Goal: Information Seeking & Learning: Learn about a topic

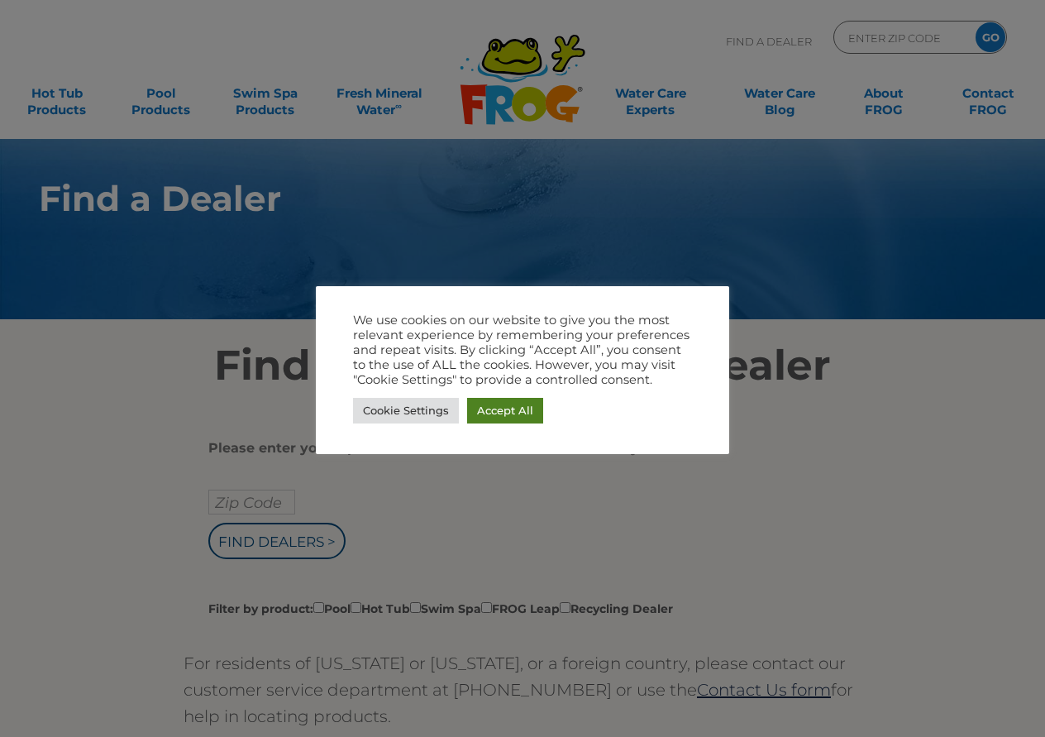
click at [518, 405] on link "Accept All" at bounding box center [505, 411] width 76 height 26
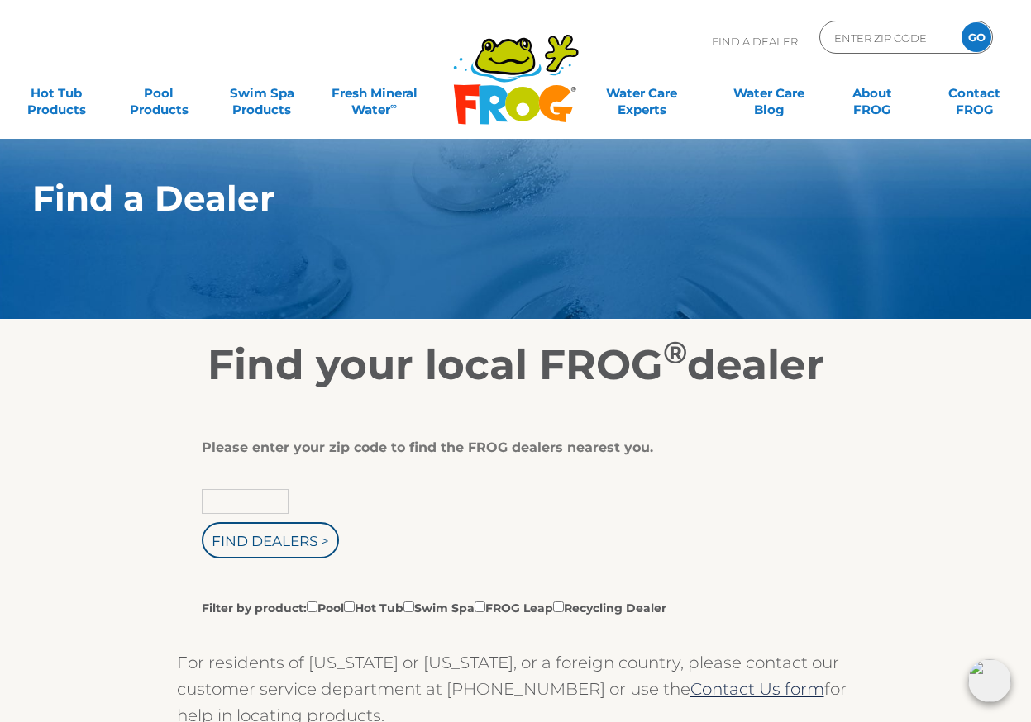
click at [236, 503] on input "text" at bounding box center [245, 501] width 87 height 25
type input "77077"
click at [279, 555] on input "Find Dealers >" at bounding box center [270, 540] width 137 height 36
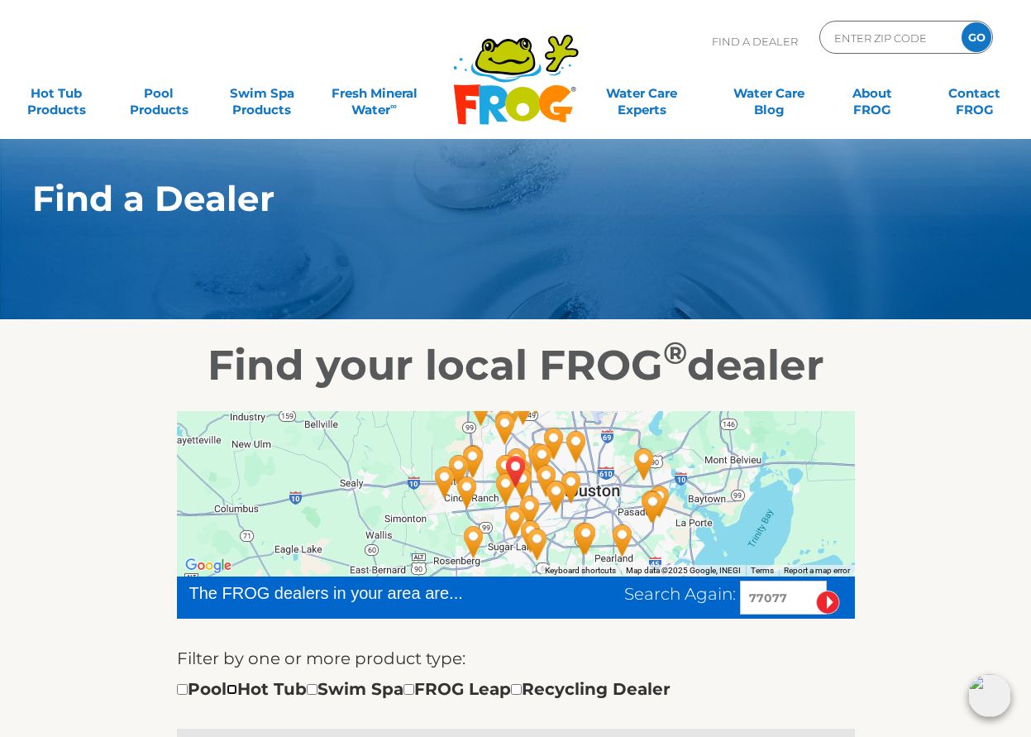
click at [237, 694] on input "checkbox" at bounding box center [231, 689] width 11 height 11
checkbox input "true"
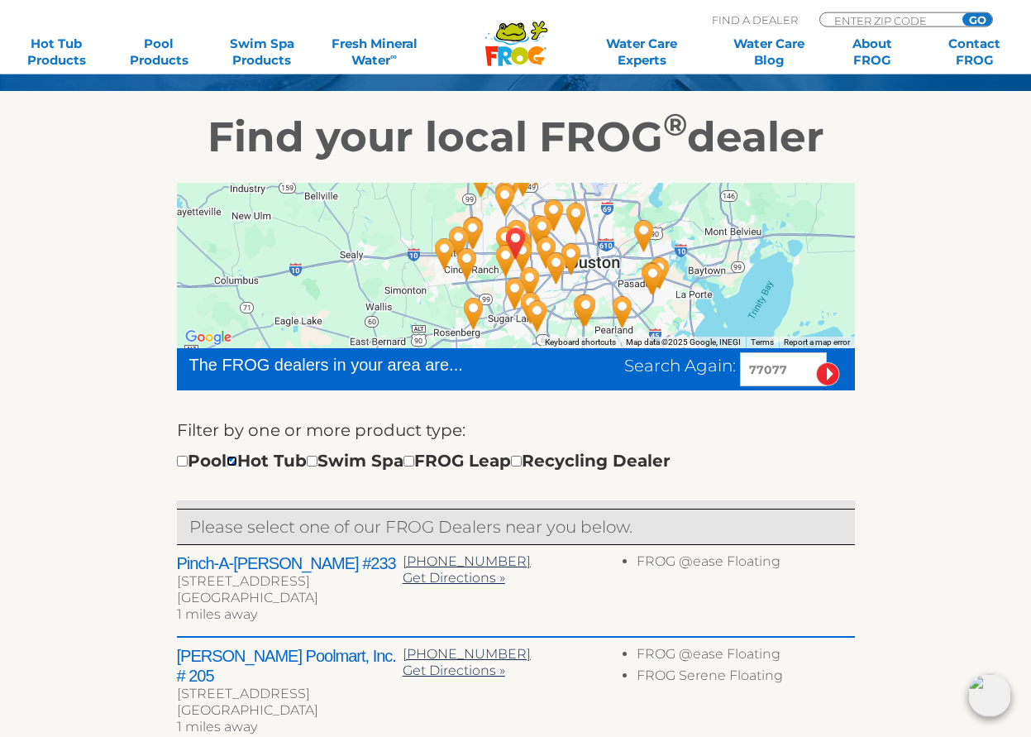
scroll to position [253, 0]
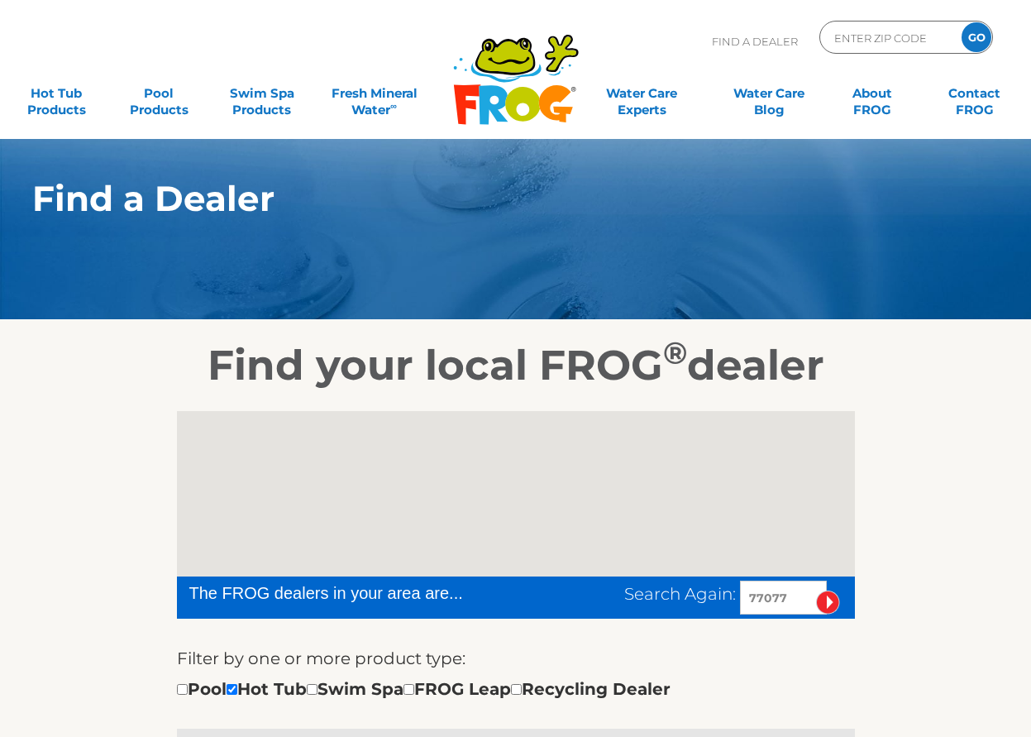
scroll to position [327, 0]
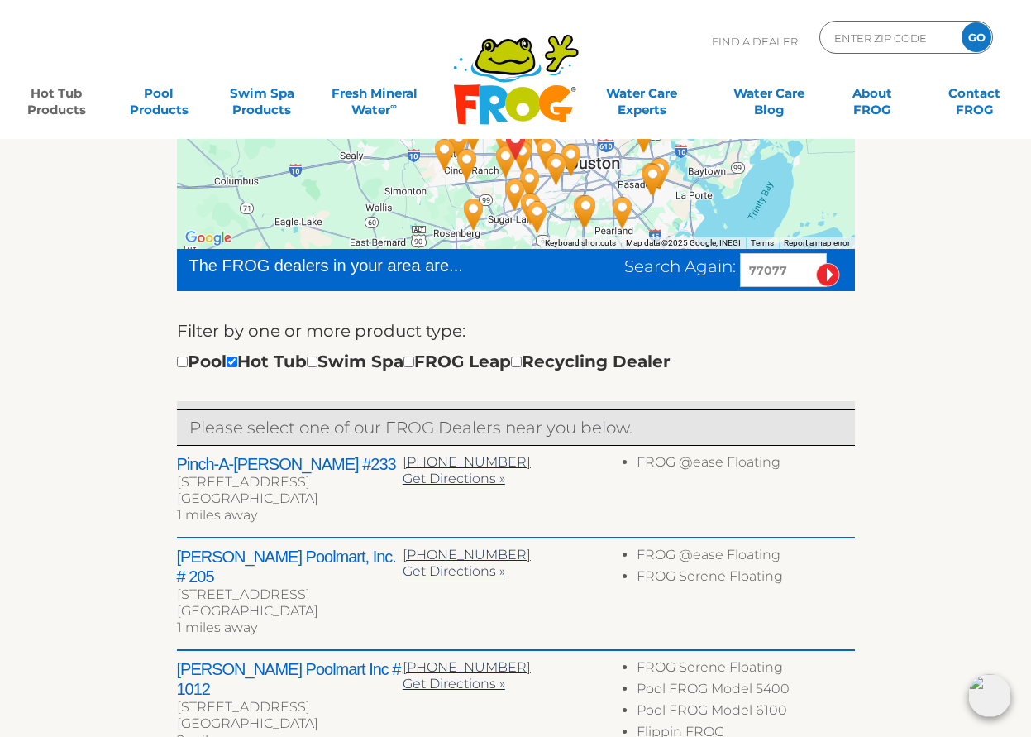
click at [55, 99] on link "Hot Tub Products" at bounding box center [57, 93] width 80 height 33
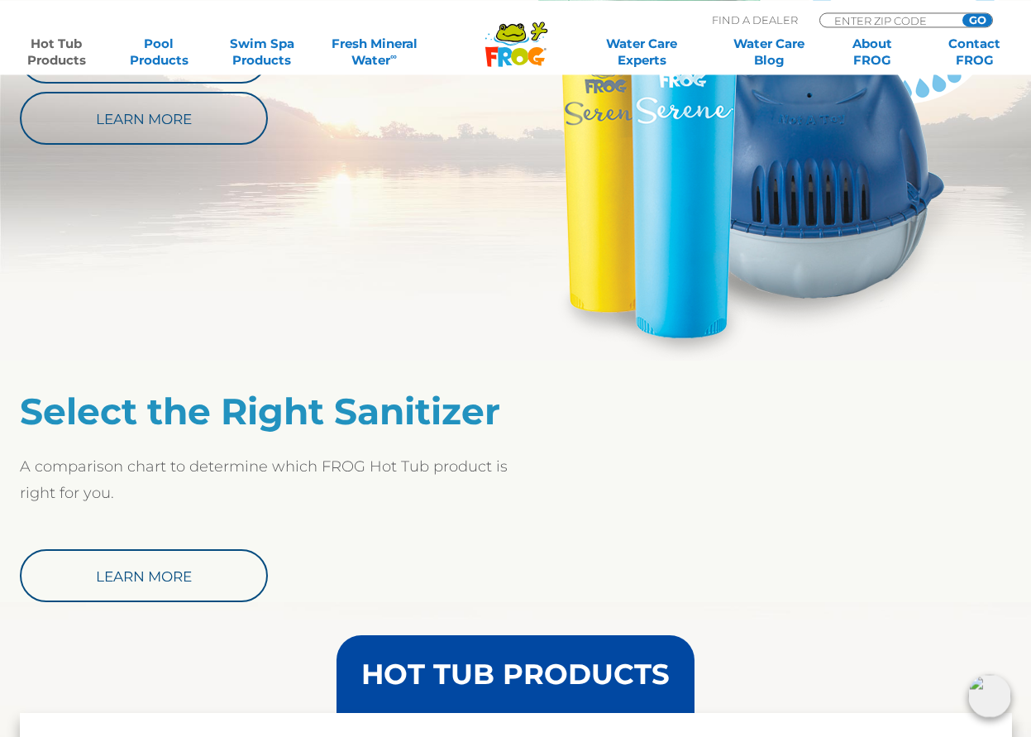
scroll to position [1096, 0]
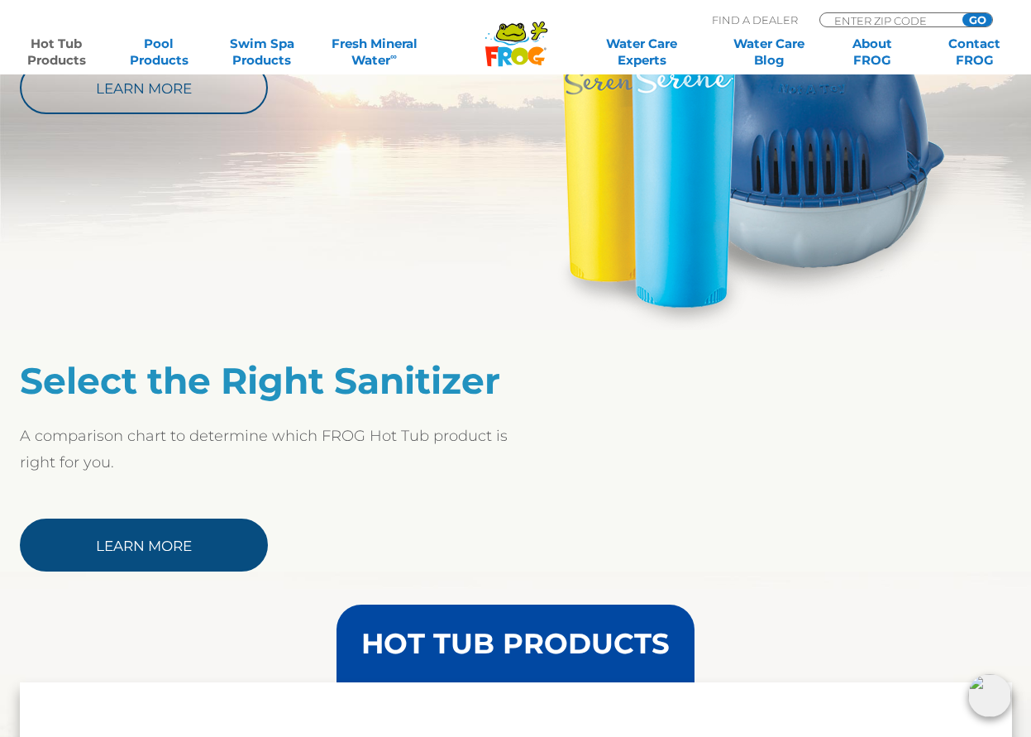
click at [168, 533] on link "Learn More" at bounding box center [144, 544] width 248 height 53
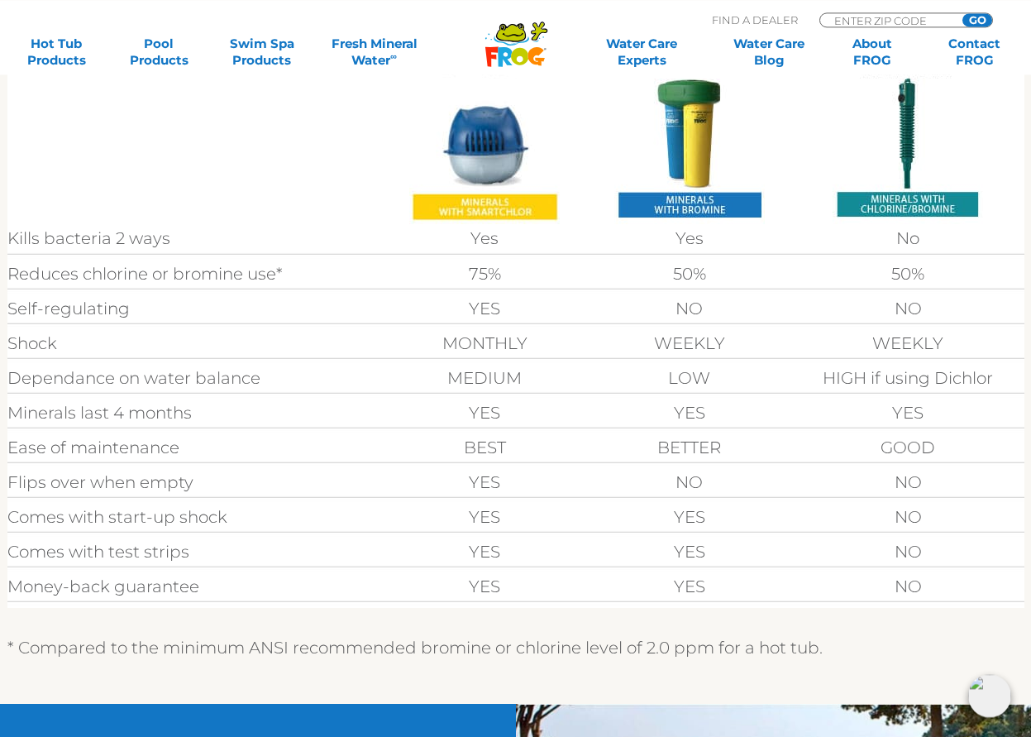
scroll to position [590, 0]
